Goal: Navigation & Orientation: Find specific page/section

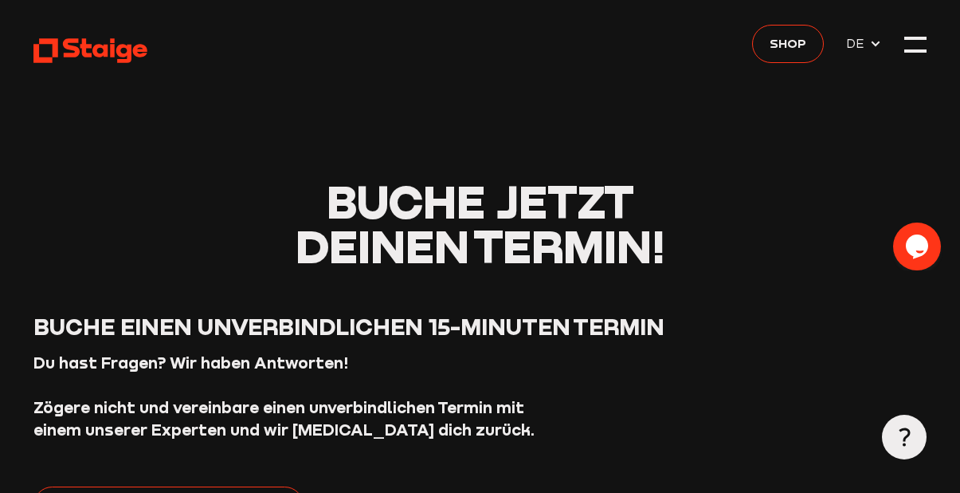
click at [917, 46] on div at bounding box center [916, 44] width 22 height 22
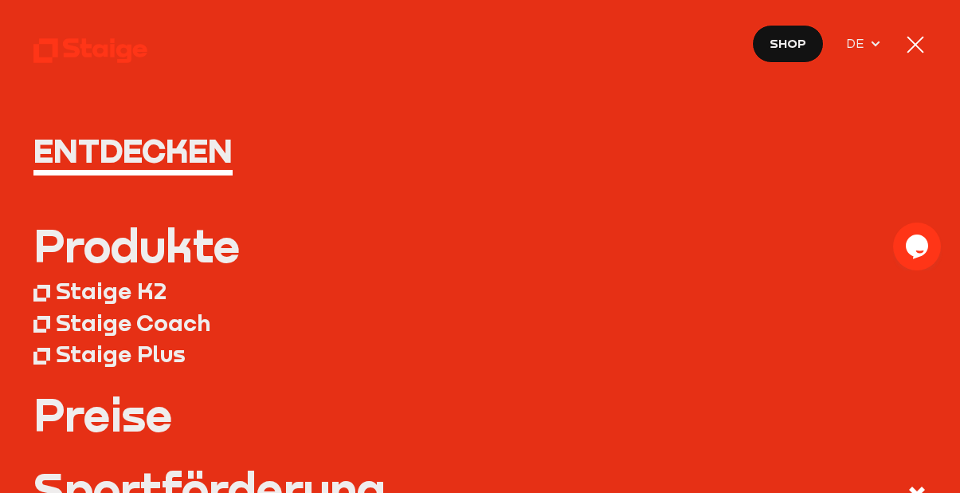
click at [912, 55] on div at bounding box center [916, 44] width 22 height 22
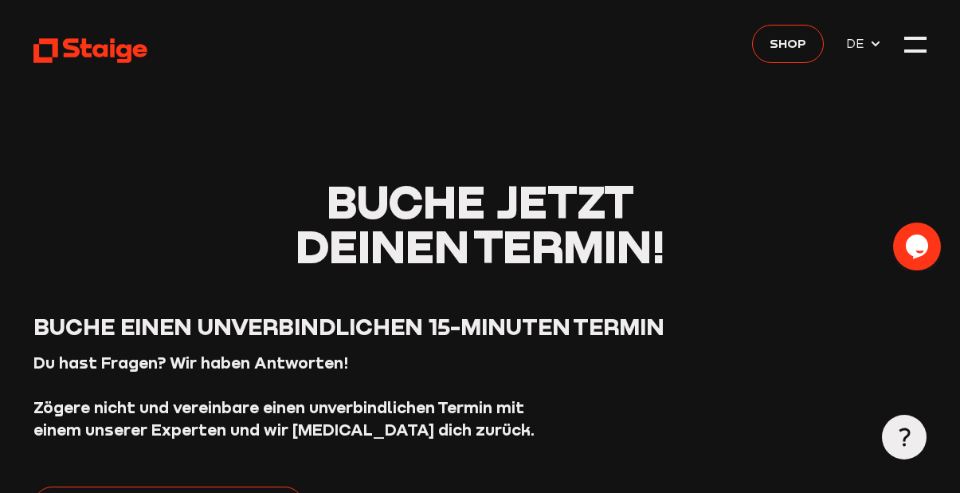
click at [913, 47] on div at bounding box center [916, 44] width 22 height 22
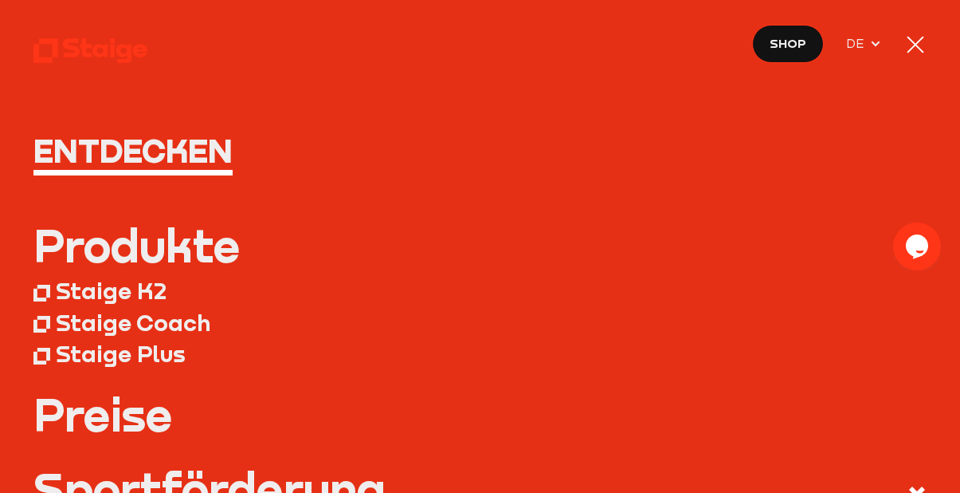
click at [82, 327] on div "Staige Coach" at bounding box center [133, 322] width 155 height 28
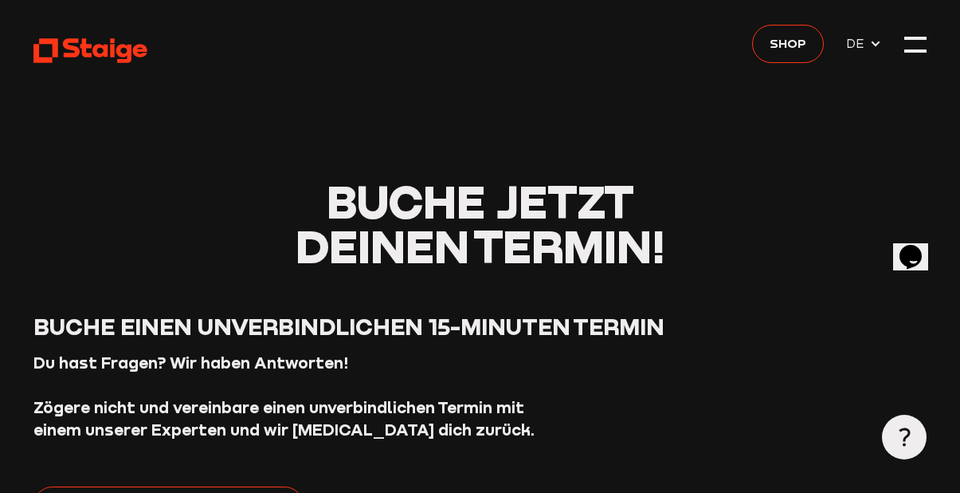
click at [917, 46] on div at bounding box center [916, 44] width 22 height 22
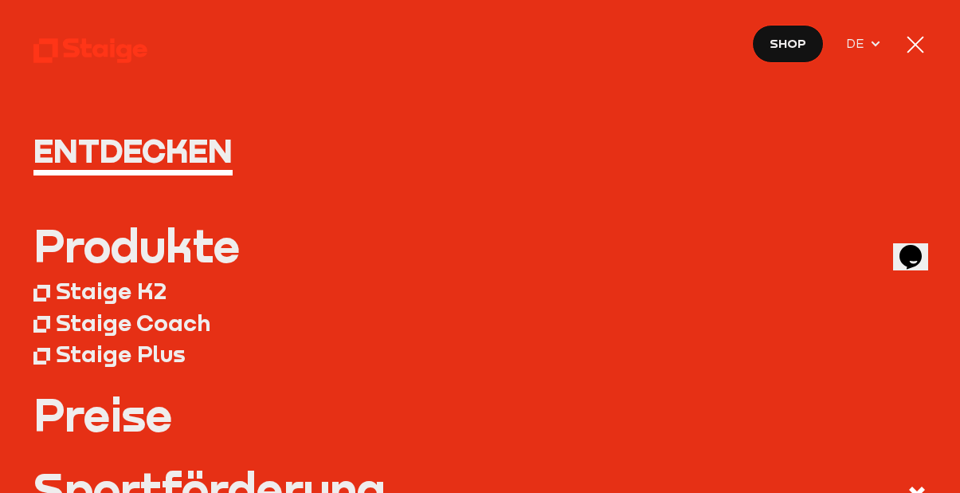
click at [86, 356] on div "Staige Plus" at bounding box center [121, 354] width 130 height 28
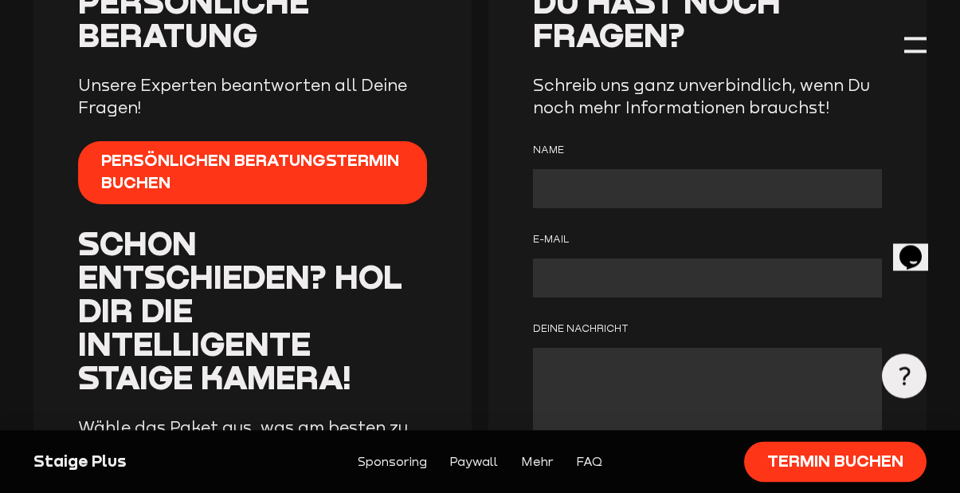
scroll to position [3919, 0]
